Goal: Task Accomplishment & Management: Use online tool/utility

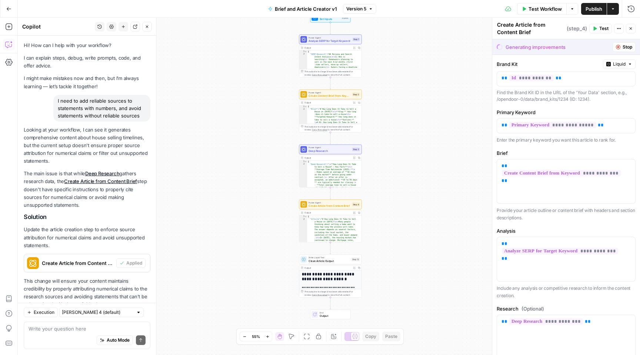
scroll to position [23, 0]
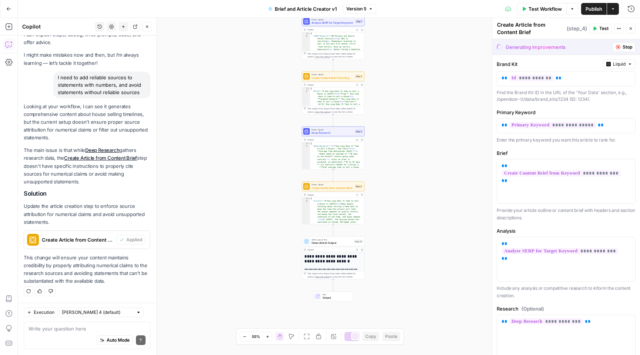
click at [413, 162] on div "Workflow Set Inputs Inputs Power Agent Analyze SERP for Target Keyword Step 1 O…" at bounding box center [329, 186] width 622 height 337
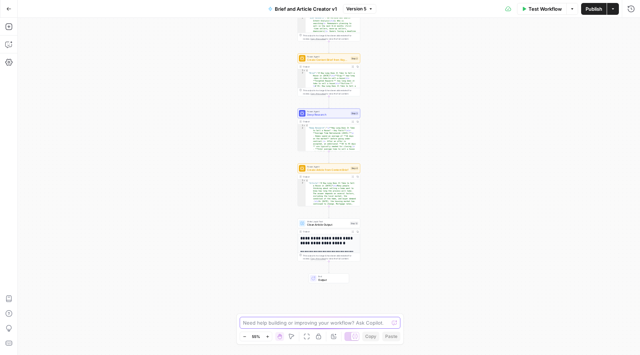
click at [297, 324] on textarea at bounding box center [316, 322] width 146 height 7
click at [314, 323] on textarea at bounding box center [316, 322] width 146 height 7
type textarea "is previous improvement deployed"
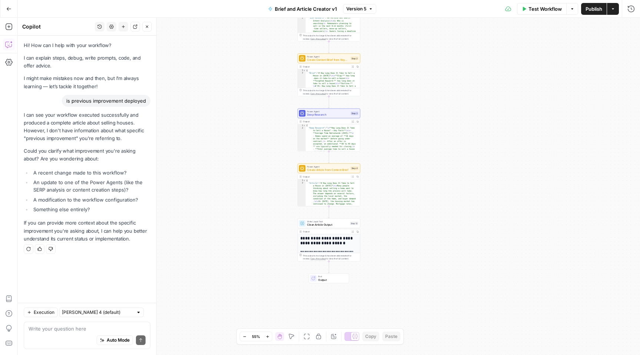
click at [66, 332] on textarea at bounding box center [86, 328] width 117 height 7
click at [73, 329] on textarea "I need to attache a source" at bounding box center [86, 328] width 117 height 7
click at [51, 326] on textarea "I need to attache a source" at bounding box center [86, 328] width 117 height 7
click at [68, 330] on textarea "I need to attache a source" at bounding box center [86, 328] width 117 height 7
click at [88, 328] on textarea "I need to attache a link toa source" at bounding box center [86, 328] width 117 height 7
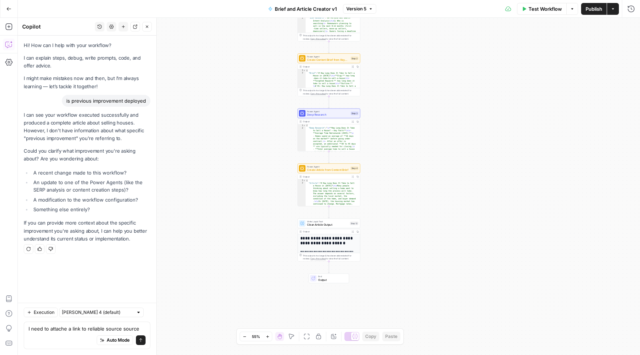
drag, startPoint x: 121, startPoint y: 327, endPoint x: 137, endPoint y: 328, distance: 15.2
click at [137, 328] on textarea "I need to attache a link to reliable source source" at bounding box center [86, 328] width 117 height 7
click at [76, 329] on textarea "I need to attache a link to reliable source for any mentioned data, and state" at bounding box center [86, 324] width 117 height 15
drag, startPoint x: 76, startPoint y: 328, endPoint x: 83, endPoint y: 329, distance: 6.7
click at [83, 329] on textarea "I need to attache a link to reliable source for any mentioned data, and state" at bounding box center [86, 324] width 117 height 15
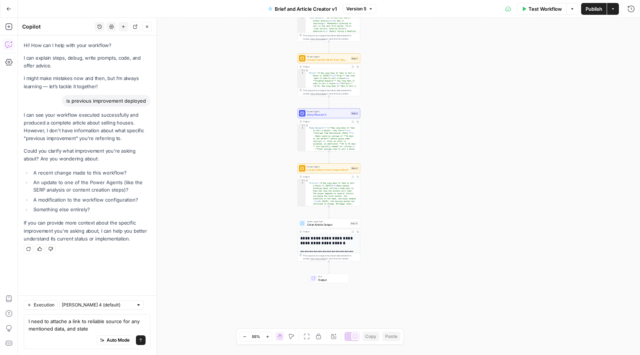
click at [103, 330] on textarea "I need to attache a link to reliable source for any mentioned data, and state" at bounding box center [86, 324] width 117 height 15
drag, startPoint x: 92, startPoint y: 330, endPoint x: 76, endPoint y: 331, distance: 16.0
click at [76, 331] on textarea "I need to attache a link to reliable source for any mentioned data, and state" at bounding box center [86, 324] width 117 height 15
drag, startPoint x: 67, startPoint y: 321, endPoint x: 68, endPoint y: 329, distance: 7.9
click at [67, 322] on textarea "I need to attache a link to reliable source for any mentioned data, and numeric…" at bounding box center [86, 317] width 117 height 30
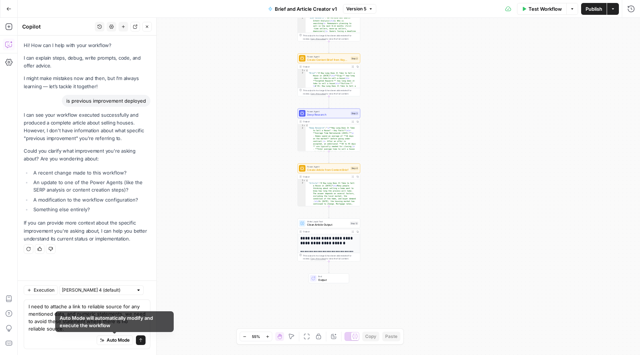
type textarea "I need to attache a link to reliable source for any mentioned data, and numeric…"
click at [138, 339] on icon "submit" at bounding box center [140, 340] width 4 height 4
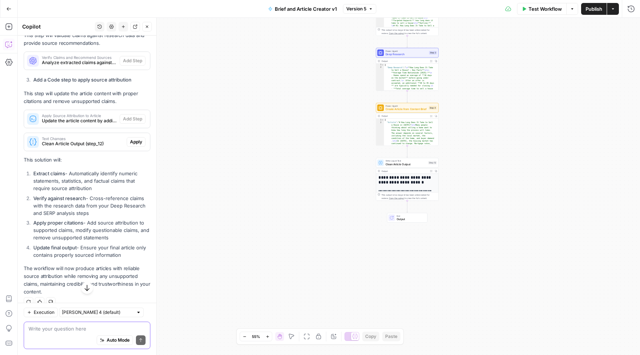
scroll to position [416, 0]
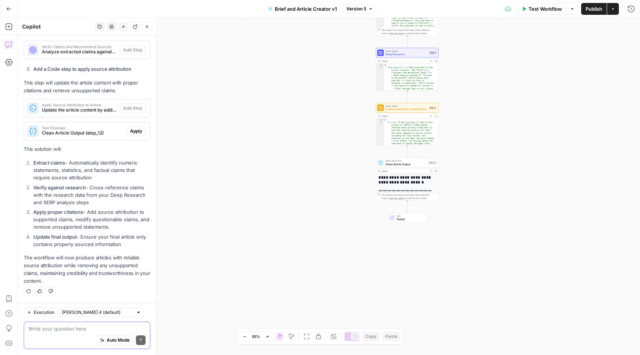
click at [92, 328] on textarea at bounding box center [86, 328] width 117 height 7
type textarea "will it add urls to these sources?"
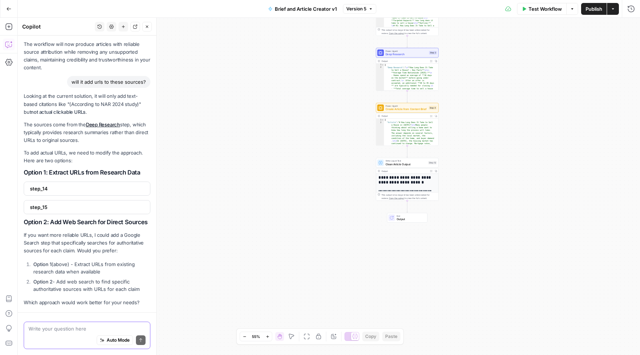
scroll to position [658, 0]
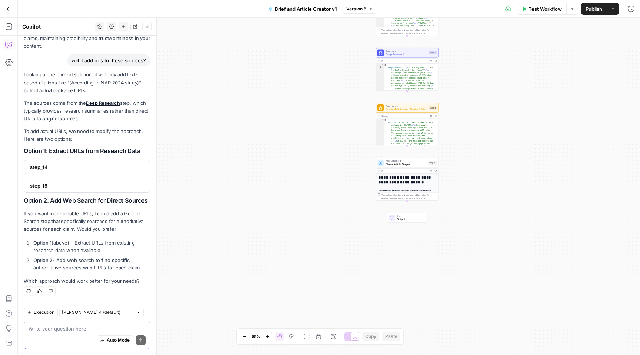
click at [76, 328] on textarea at bounding box center [86, 328] width 117 height 7
drag, startPoint x: 117, startPoint y: 328, endPoint x: 124, endPoint y: 328, distance: 6.7
click at [124, 328] on textarea "I would implement option 1. however if 1." at bounding box center [86, 328] width 117 height 7
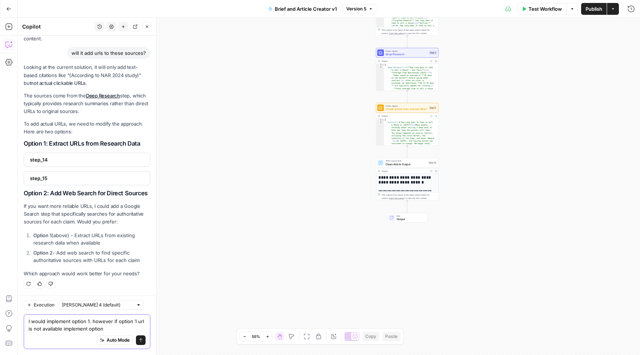
type textarea "I would implement option 1. however if option 1 url is not available implement …"
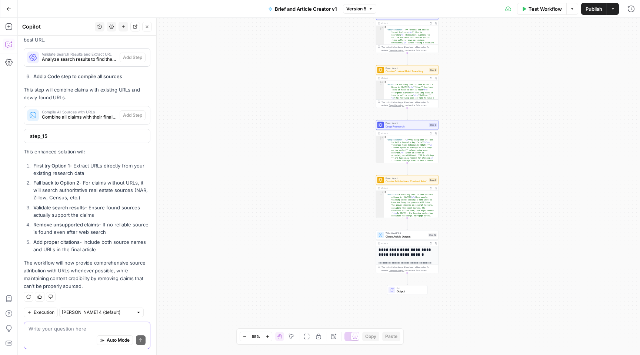
scroll to position [1254, 0]
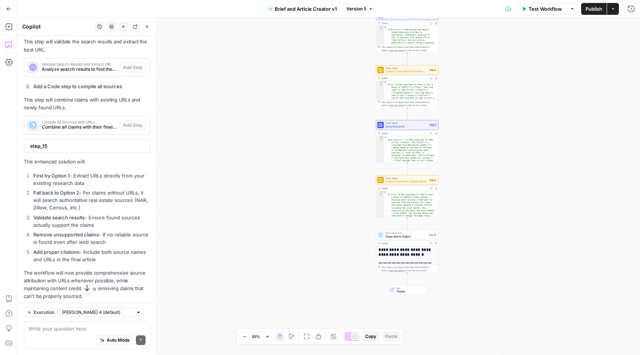
click at [106, 150] on span "step_15" at bounding box center [86, 145] width 113 height 7
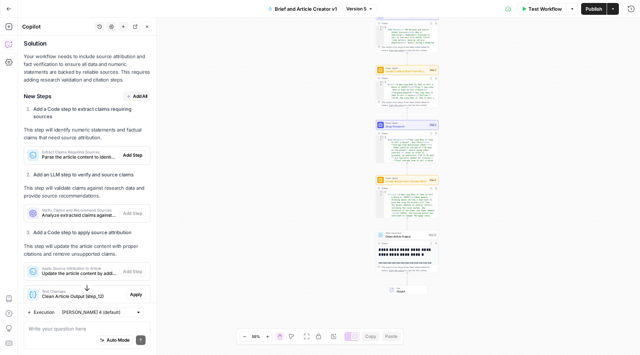
scroll to position [252, 0]
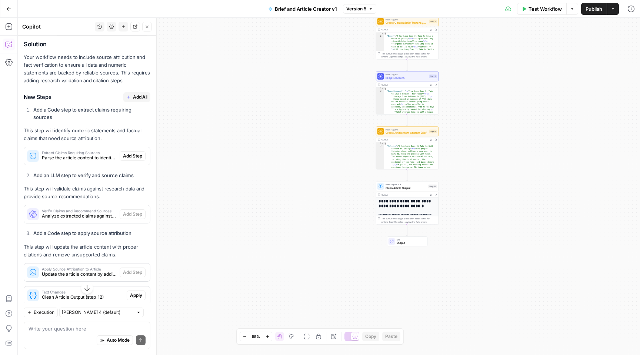
click at [133, 96] on span "Add All" at bounding box center [140, 97] width 14 height 7
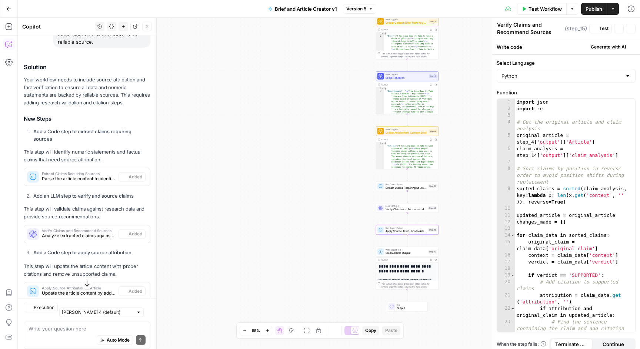
type textarea "Apply Source Attribution to Article"
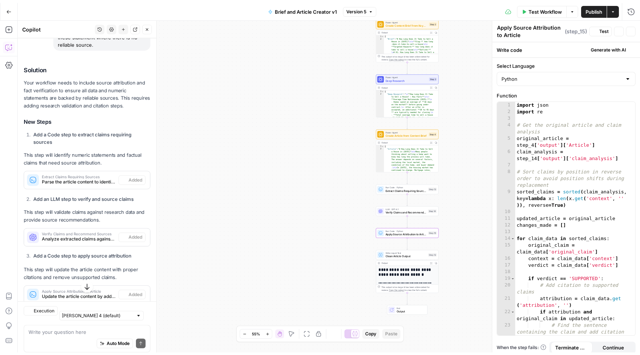
scroll to position [264, 0]
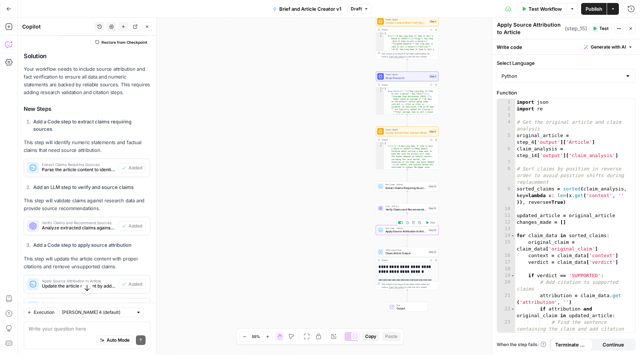
click at [414, 232] on span "Apply Source Attribution to Article" at bounding box center [405, 231] width 41 height 4
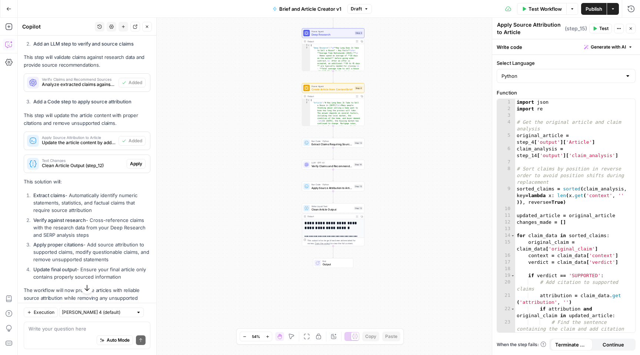
scroll to position [424, 0]
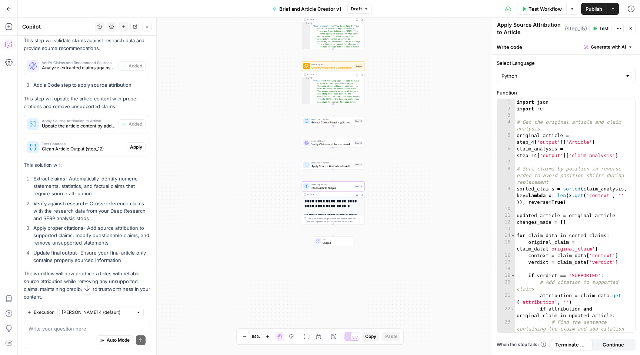
click at [137, 147] on button "Apply" at bounding box center [136, 147] width 19 height 10
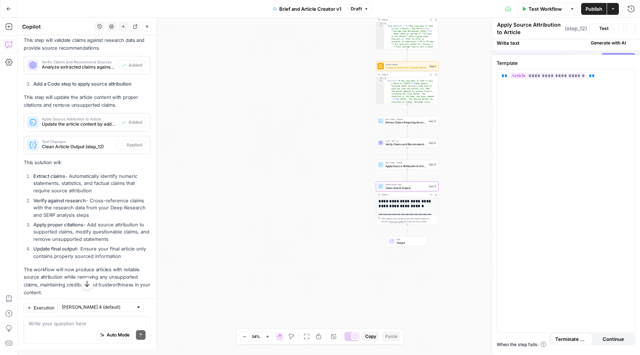
type textarea "Clean Article Output"
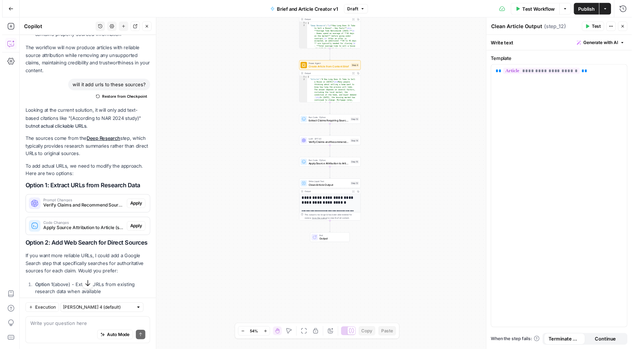
scroll to position [650, 0]
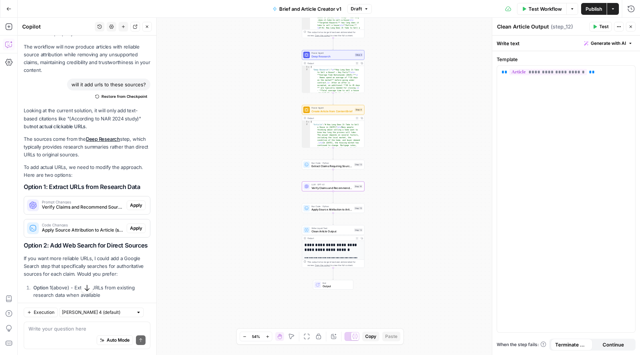
click at [132, 205] on span "Apply" at bounding box center [136, 205] width 12 height 7
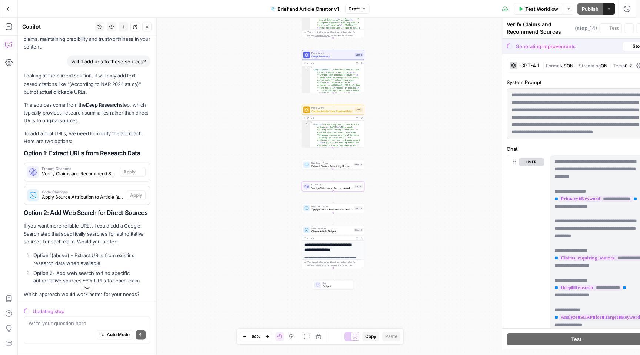
scroll to position [627, 0]
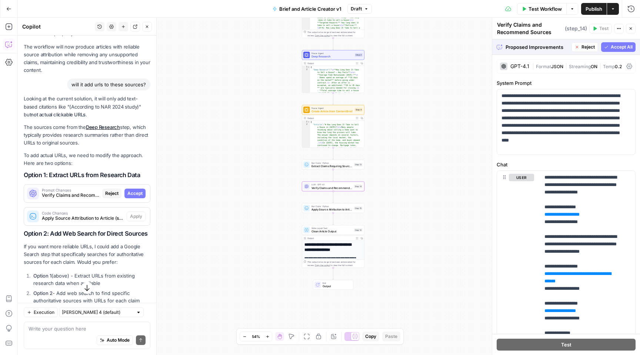
click at [131, 193] on span "Accept" at bounding box center [134, 193] width 15 height 7
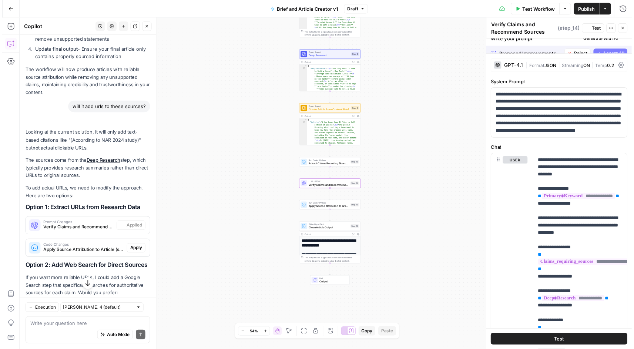
scroll to position [650, 0]
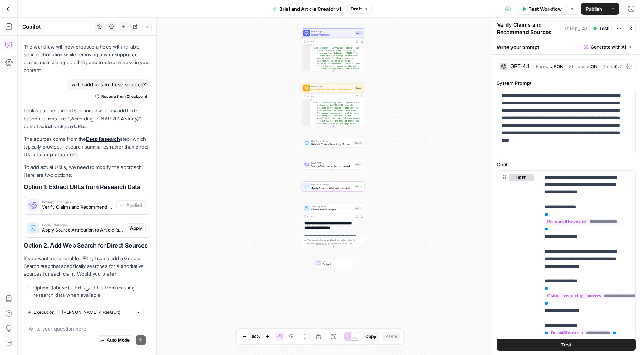
click at [130, 229] on span "Apply" at bounding box center [136, 228] width 12 height 7
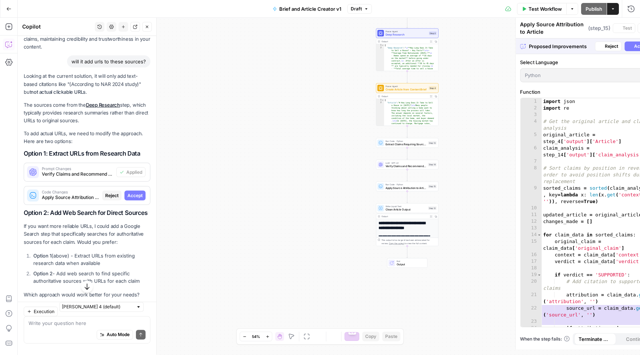
scroll to position [627, 0]
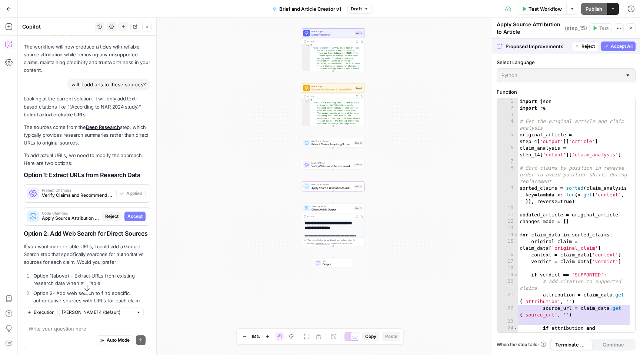
click at [131, 216] on span "Accept" at bounding box center [134, 216] width 15 height 7
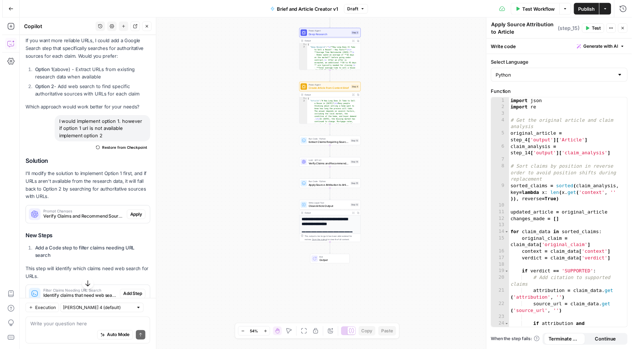
scroll to position [918, 0]
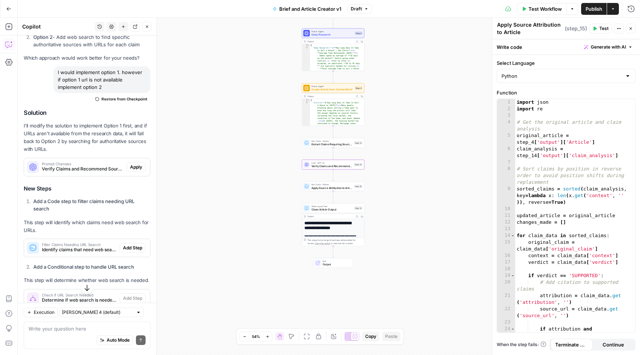
click at [132, 170] on span "Apply" at bounding box center [136, 167] width 12 height 7
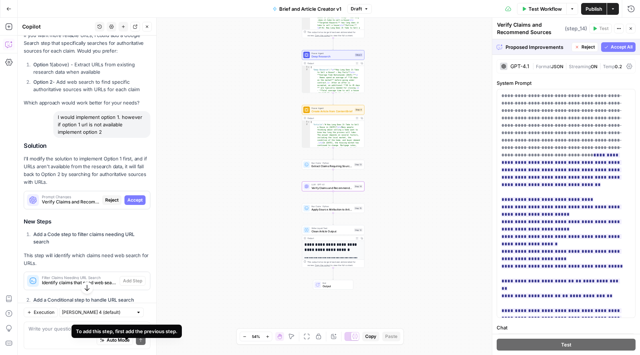
scroll to position [837, 0]
click at [135, 204] on span "Accept" at bounding box center [134, 200] width 15 height 7
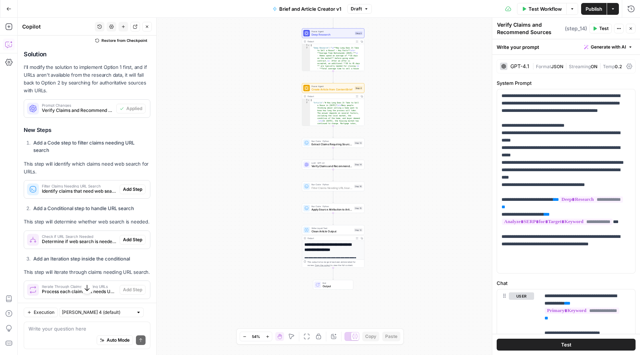
scroll to position [1004, 0]
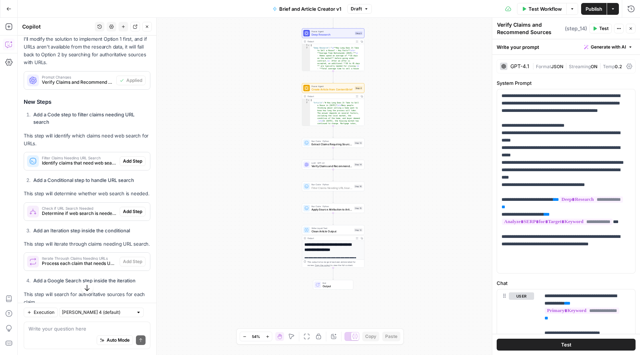
click at [126, 164] on span "Add Step" at bounding box center [132, 161] width 19 height 7
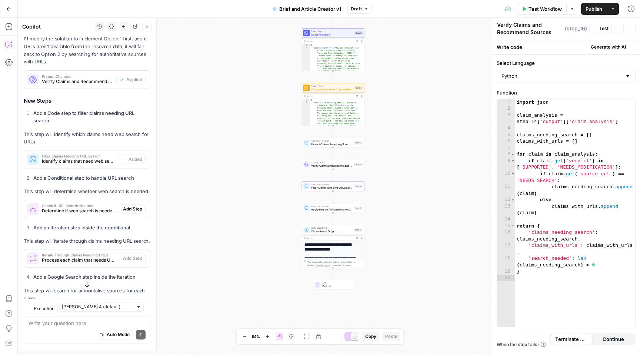
type textarea "Filter Claims Needing URL Search"
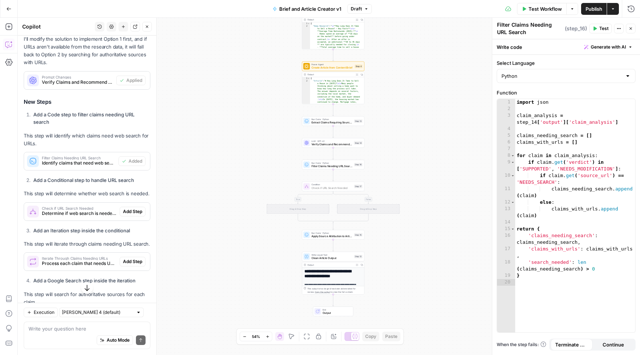
click at [124, 215] on span "Add Step" at bounding box center [132, 211] width 19 height 7
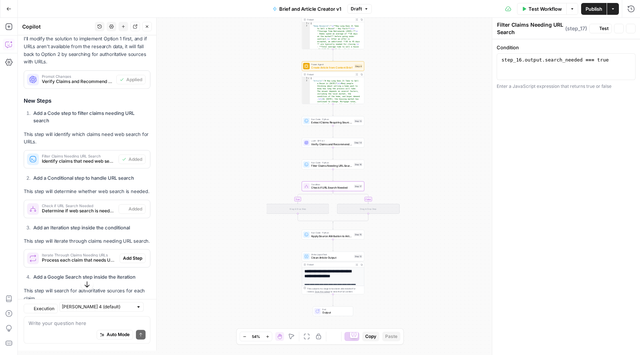
type textarea "Check if URL Search Needed"
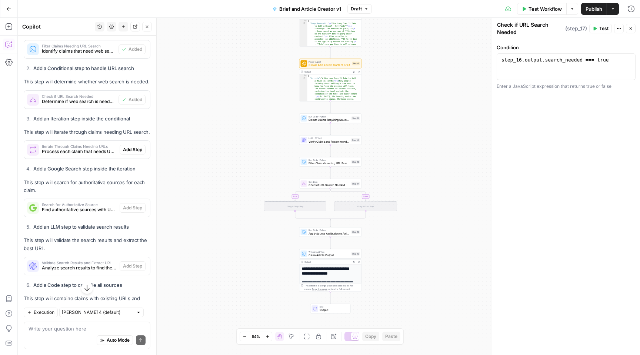
scroll to position [1116, 0]
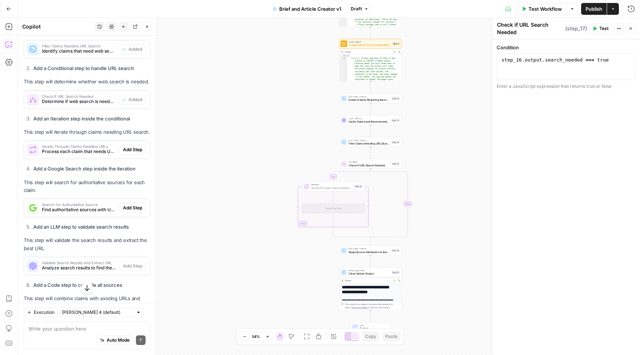
click at [128, 153] on span "Add Step" at bounding box center [132, 149] width 19 height 7
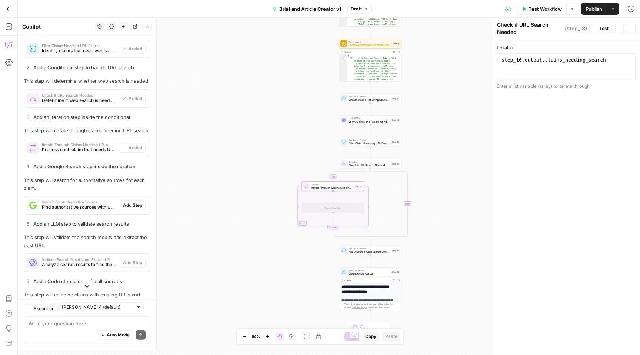
type textarea "Iterate Through Claims Needing URLs"
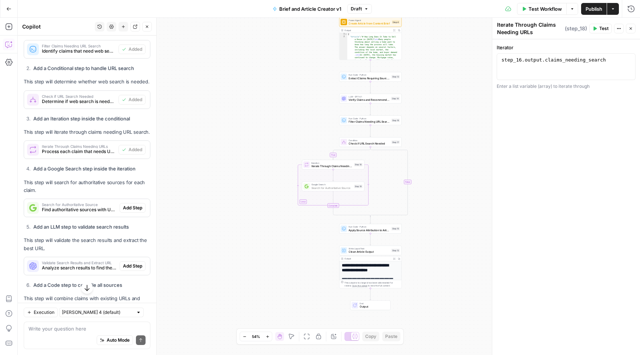
click at [128, 211] on span "Add Step" at bounding box center [132, 207] width 19 height 7
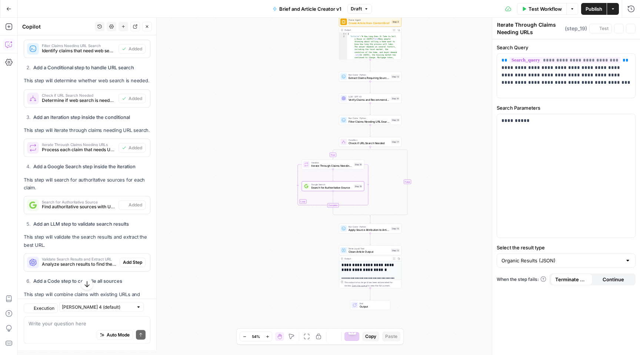
type textarea "Search for Authoritative Source"
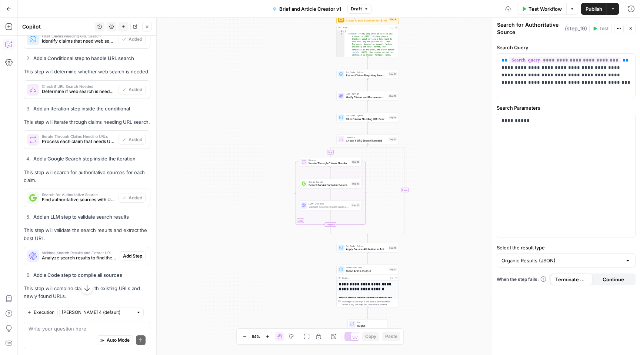
scroll to position [1180, 0]
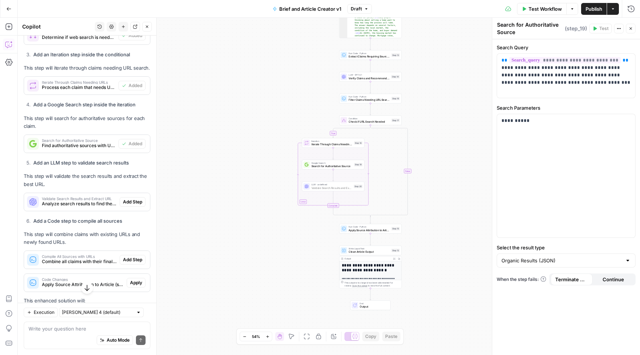
click at [132, 205] on span "Add Step" at bounding box center [132, 201] width 19 height 7
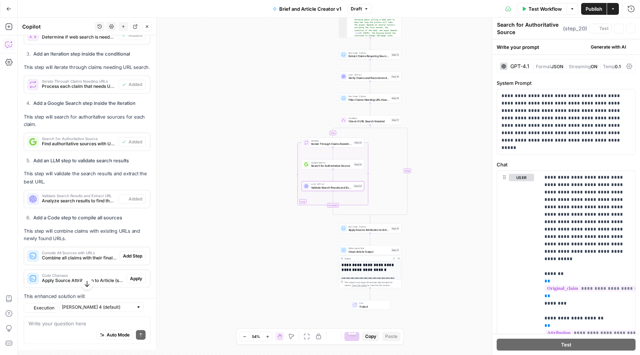
type textarea "Validate Search Results and Extract URL"
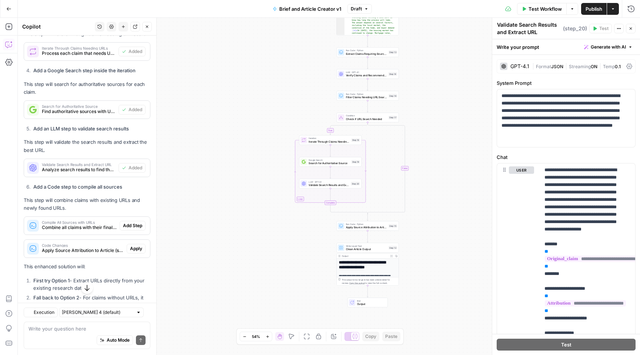
scroll to position [1262, 0]
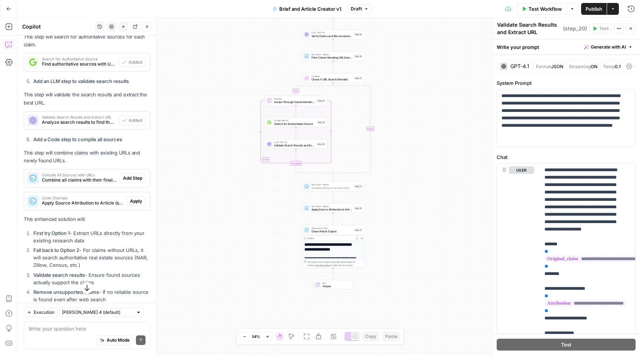
click at [132, 181] on span "Add Step" at bounding box center [132, 178] width 19 height 7
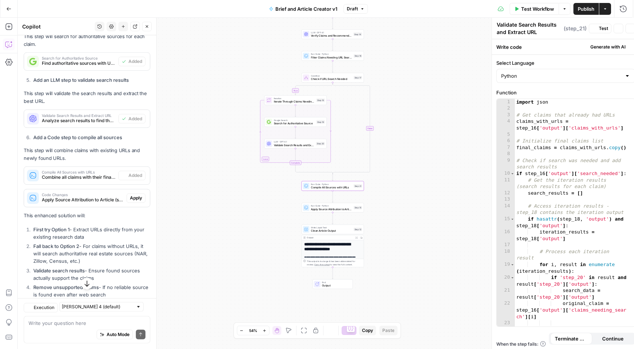
type textarea "Compile All Sources with URLs"
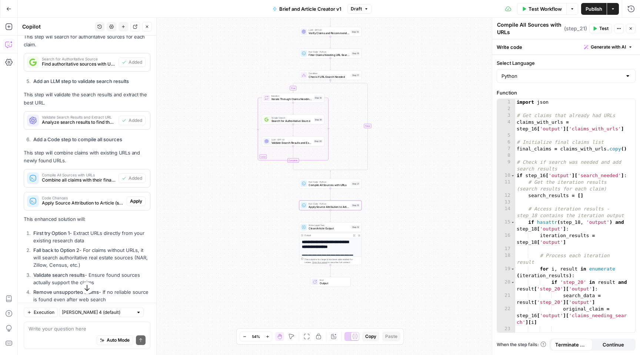
click at [131, 204] on span "Apply" at bounding box center [136, 201] width 12 height 7
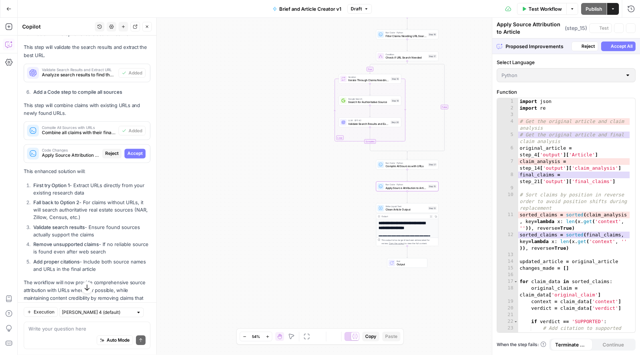
scroll to position [1214, 0]
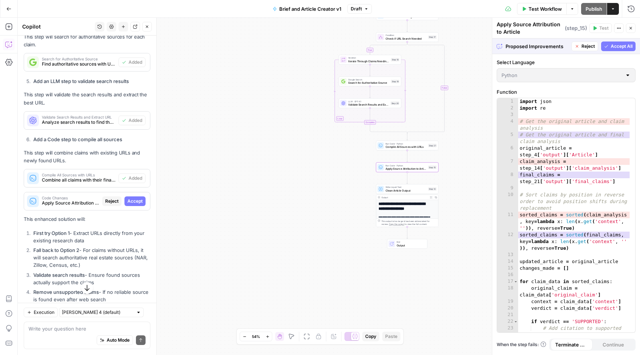
click at [131, 204] on span "Accept" at bounding box center [134, 201] width 15 height 7
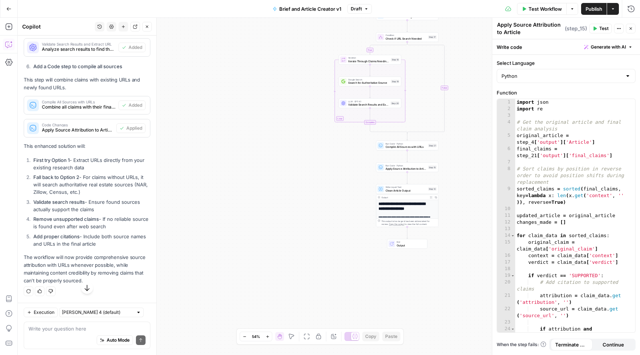
scroll to position [1357, 0]
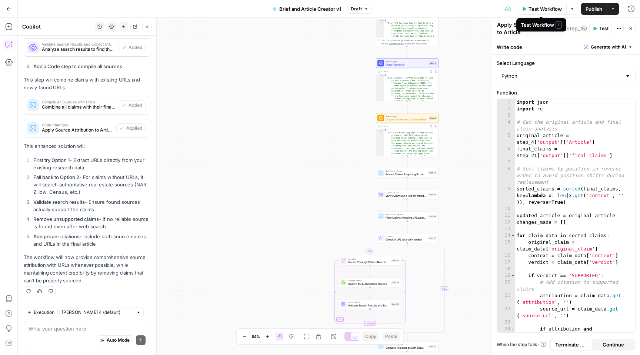
click at [546, 10] on span "Test Workflow" at bounding box center [544, 8] width 33 height 7
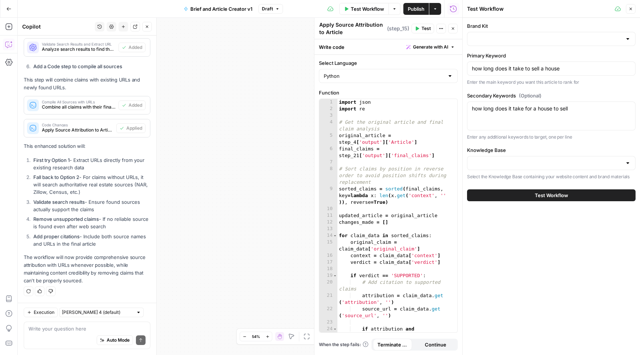
type input "Knowledge Base v1"
type input "Opendoor v1"
drag, startPoint x: 568, startPoint y: 68, endPoint x: 460, endPoint y: 64, distance: 108.1
click at [462, 64] on div "Test Workflow Close Brand Kit Opendoor v1 Primary Keyword how long does it take…" at bounding box center [551, 177] width 178 height 355
paste input "When is the best time to buy"
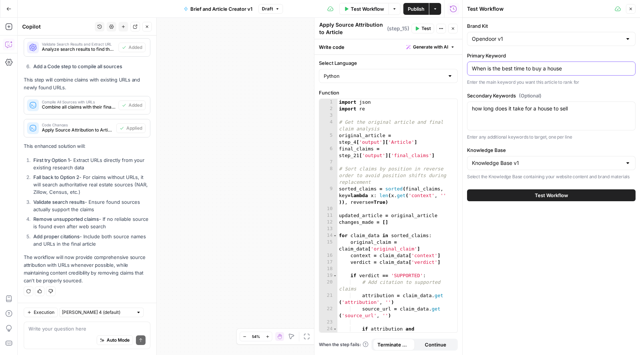
type input "When is the best time to buy a house"
drag, startPoint x: 591, startPoint y: 113, endPoint x: 493, endPoint y: 109, distance: 98.1
click at [493, 109] on div "how long does it take for a house to sell how long does it take for a house to …" at bounding box center [551, 115] width 168 height 29
click at [493, 109] on textarea "how long does it take for a house to sell" at bounding box center [551, 108] width 159 height 7
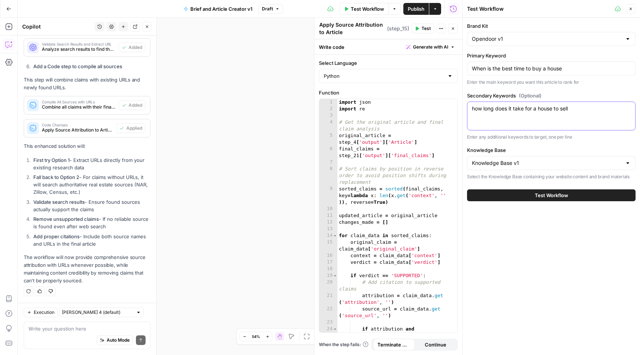
paste textarea "when to buy a house, when is a good time to buy a house"
type textarea "when to buy a house, when is a good time to buy a house"
click at [547, 197] on span "Test Workflow" at bounding box center [550, 194] width 33 height 7
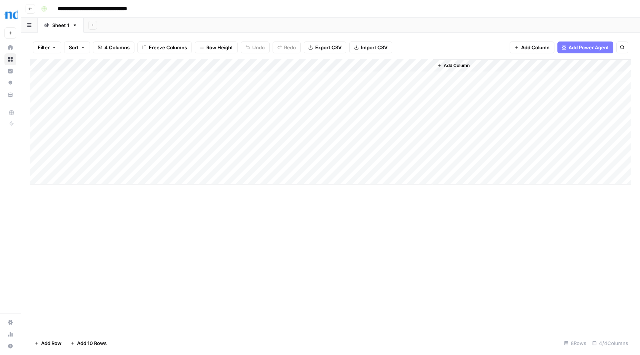
drag, startPoint x: 146, startPoint y: 167, endPoint x: 96, endPoint y: 167, distance: 50.0
click at [96, 167] on div "Add Column" at bounding box center [330, 121] width 601 height 125
click at [97, 167] on textarea "**********" at bounding box center [115, 166] width 118 height 10
drag, startPoint x: 150, startPoint y: 165, endPoint x: 57, endPoint y: 162, distance: 92.9
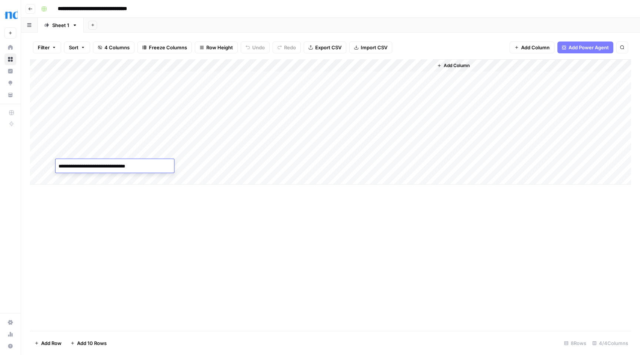
click at [57, 162] on textarea "**********" at bounding box center [115, 166] width 118 height 10
click at [218, 167] on div "Add Column" at bounding box center [330, 121] width 601 height 125
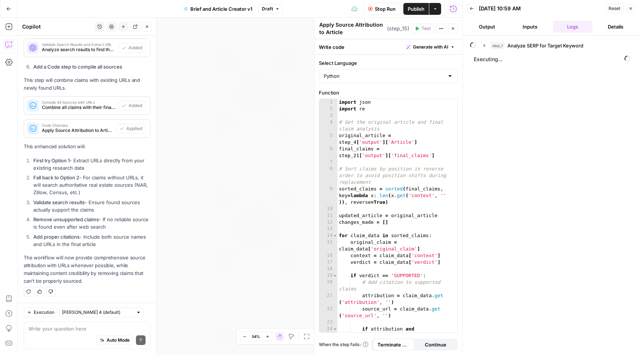
scroll to position [1357, 0]
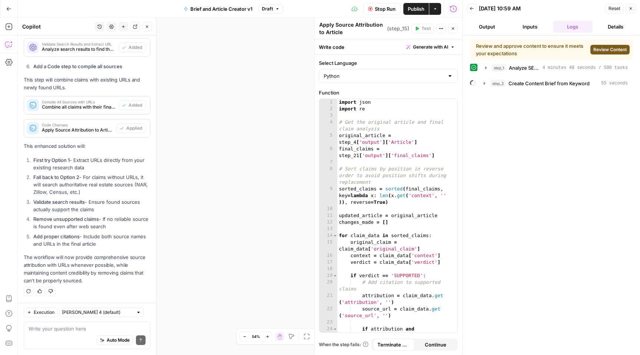
click at [609, 49] on span "Review Content" at bounding box center [609, 49] width 33 height 7
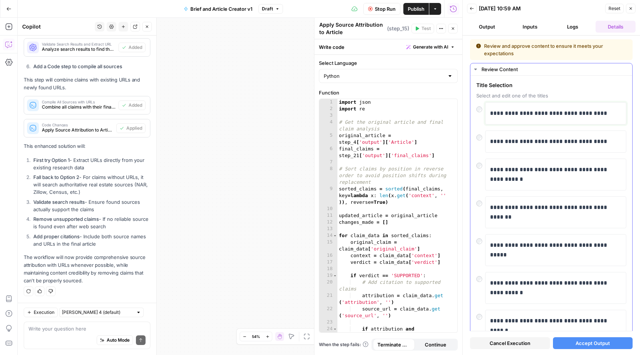
click at [603, 113] on p "**********" at bounding box center [553, 113] width 126 height 10
drag, startPoint x: 595, startPoint y: 113, endPoint x: 615, endPoint y: 114, distance: 19.6
click at [615, 114] on div "**********" at bounding box center [555, 113] width 131 height 16
click at [586, 339] on span "Accept Output" at bounding box center [592, 342] width 34 height 7
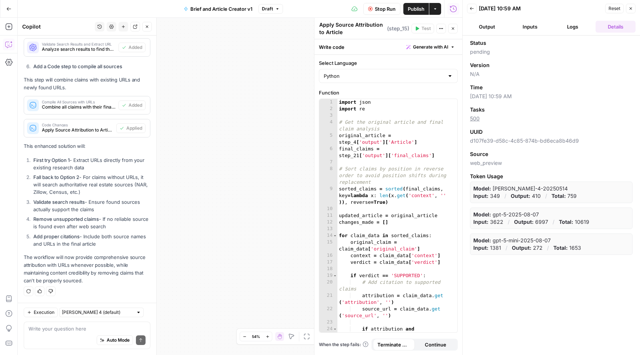
click at [488, 28] on button "Output" at bounding box center [487, 27] width 40 height 12
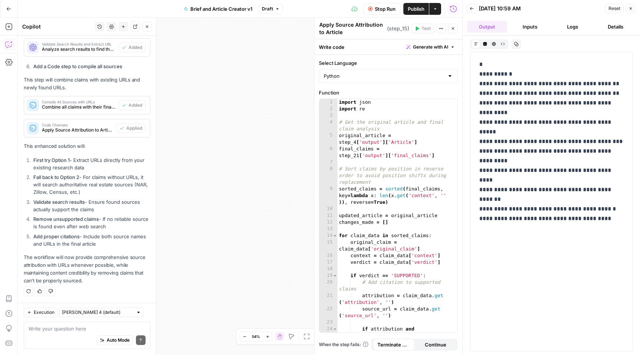
click at [565, 27] on button "Logs" at bounding box center [573, 27] width 40 height 12
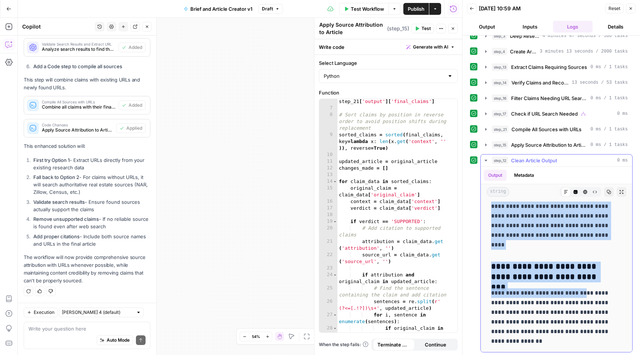
scroll to position [42, 0]
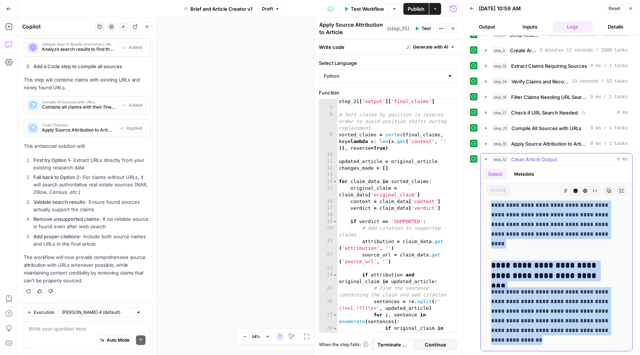
drag, startPoint x: 493, startPoint y: 224, endPoint x: 581, endPoint y: 339, distance: 143.9
copy div "**********"
click at [569, 159] on div "step_12 Clean Article Output 0 ms" at bounding box center [559, 158] width 136 height 7
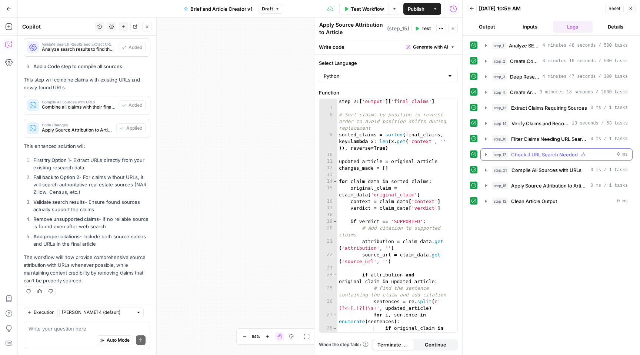
scroll to position [0, 0]
click at [54, 325] on textarea at bounding box center [86, 328] width 117 height 7
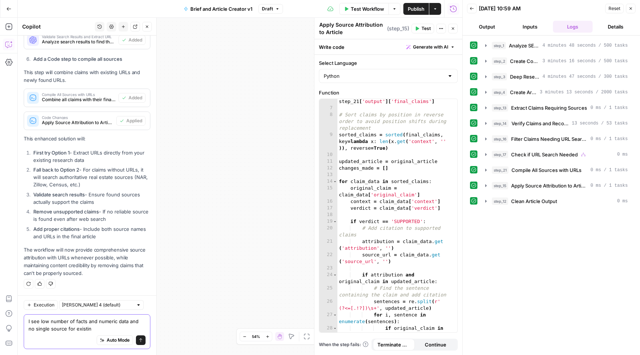
type textarea "I see low number of facts and numeric data and no single source for existing"
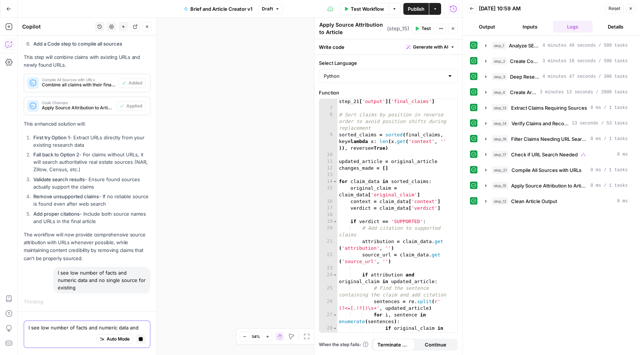
scroll to position [1325, 0]
click at [551, 140] on span "Filter Claims Needing URL Search" at bounding box center [549, 138] width 76 height 7
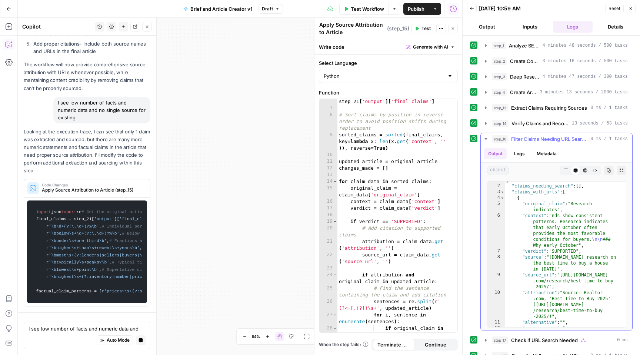
scroll to position [32, 0]
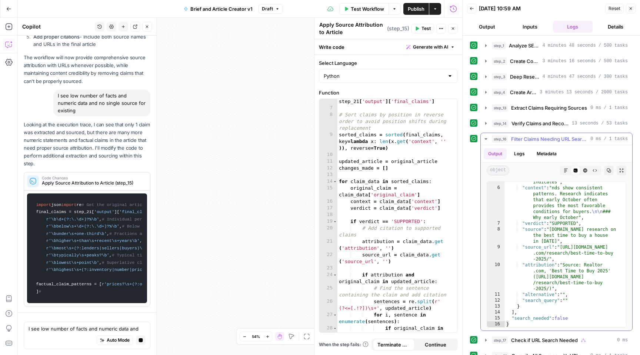
click at [555, 140] on span "Filter Claims Needing URL Search" at bounding box center [549, 138] width 76 height 7
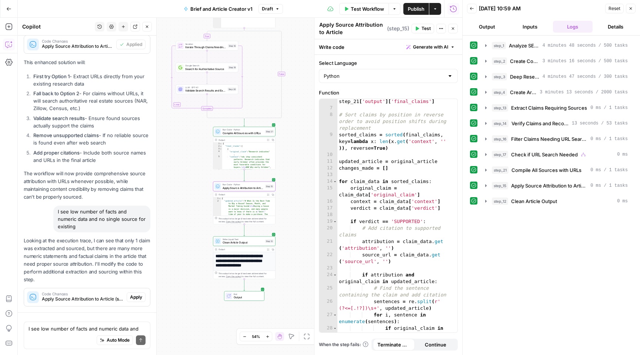
scroll to position [1462, 0]
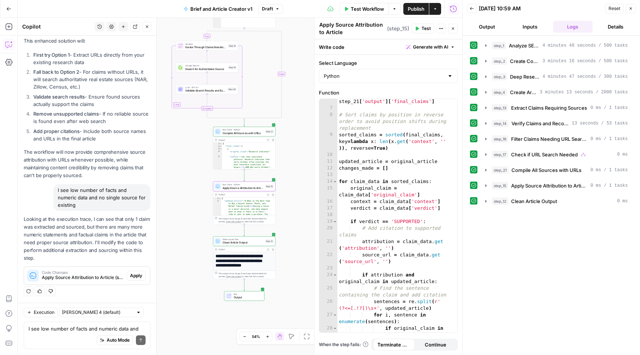
click at [130, 275] on span "Apply" at bounding box center [136, 275] width 12 height 7
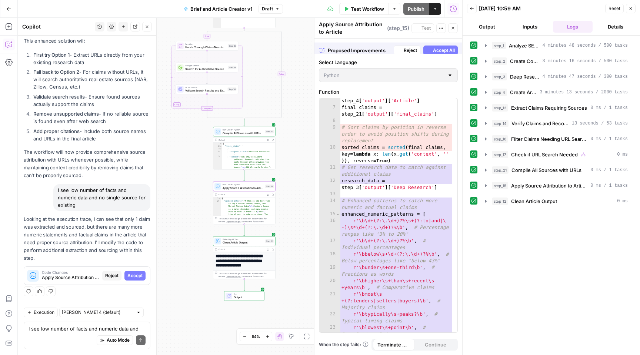
scroll to position [1415, 0]
click at [132, 274] on span "Accept" at bounding box center [134, 275] width 15 height 7
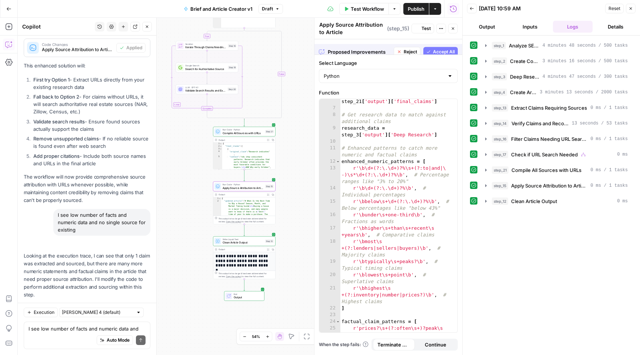
scroll to position [1474, 0]
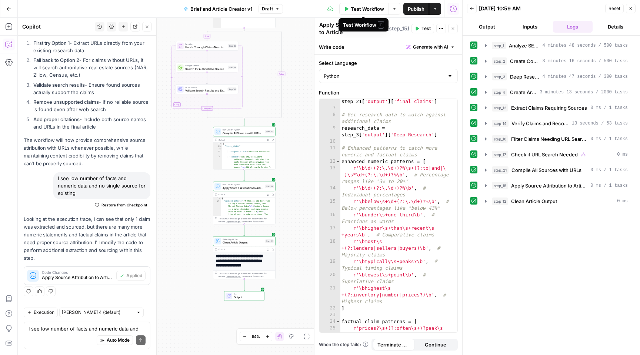
click at [365, 9] on span "Test Workflow" at bounding box center [366, 8] width 33 height 7
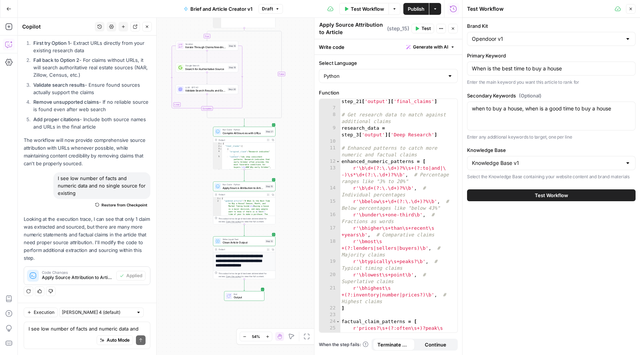
click at [553, 197] on span "Test Workflow" at bounding box center [550, 194] width 33 height 7
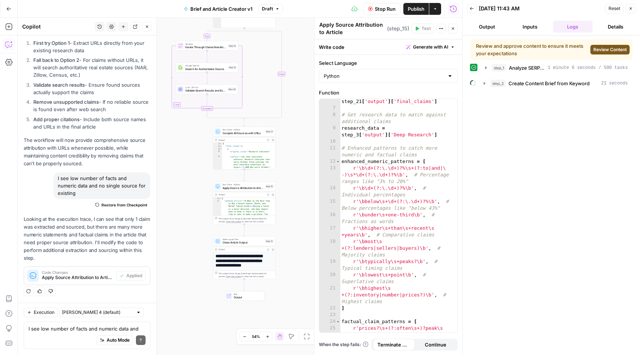
click at [610, 50] on span "Review Content" at bounding box center [609, 49] width 33 height 7
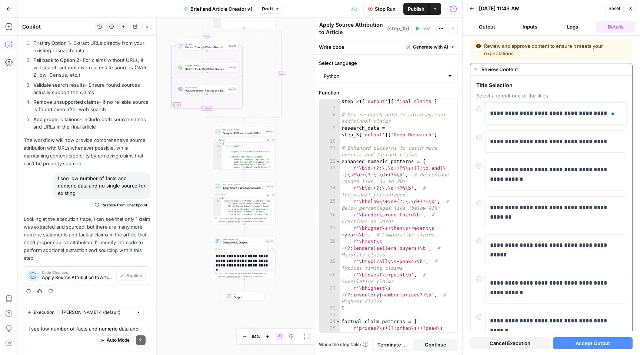
drag, startPoint x: 595, startPoint y: 113, endPoint x: 623, endPoint y: 112, distance: 27.4
click at [623, 112] on div "**********" at bounding box center [551, 263] width 162 height 375
click at [582, 339] on span "Accept Output" at bounding box center [592, 342] width 34 height 7
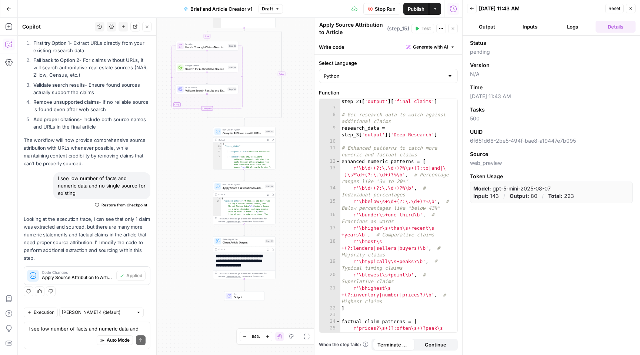
click at [573, 27] on button "Logs" at bounding box center [573, 27] width 40 height 12
